Goal: Find specific page/section: Find specific page/section

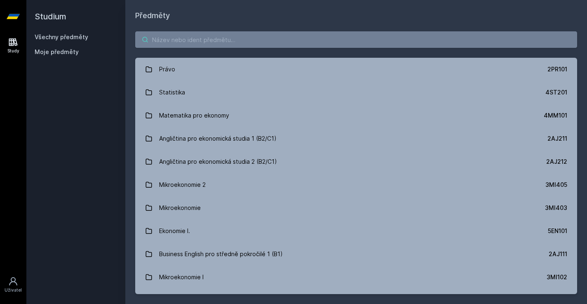
click at [297, 42] on input "search" at bounding box center [356, 39] width 442 height 16
type input "právo"
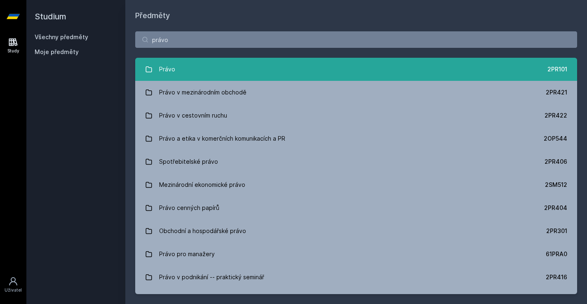
drag, startPoint x: 269, startPoint y: 83, endPoint x: 262, endPoint y: 70, distance: 14.9
click at [262, 70] on link "Právo 2PR101" at bounding box center [356, 69] width 442 height 23
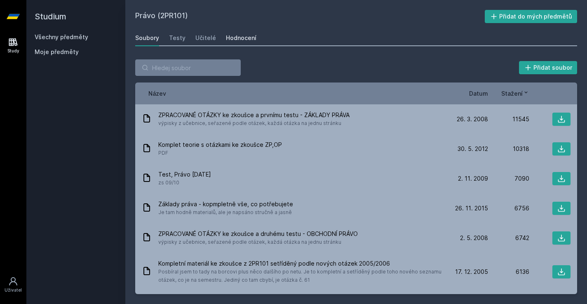
click at [234, 33] on link "Hodnocení" at bounding box center [241, 38] width 30 height 16
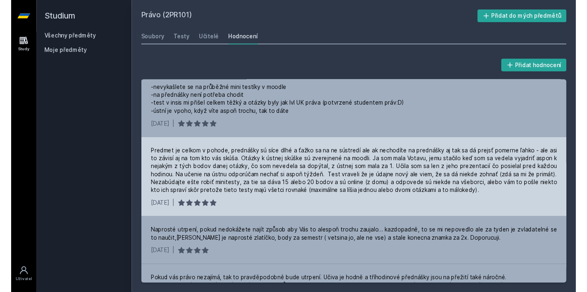
scroll to position [45, 0]
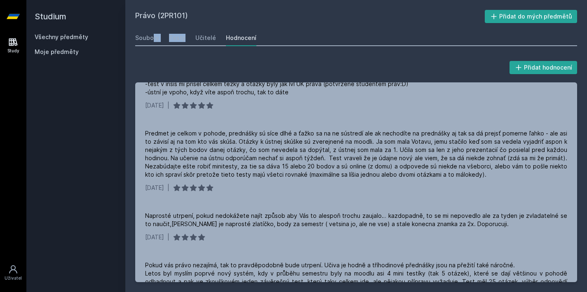
click at [110, 16] on div "Studium Všechny předměty Moje předměty Právo (2PR101) Přidat do mých předmětů S…" at bounding box center [306, 146] width 560 height 292
